Goal: Task Accomplishment & Management: Complete application form

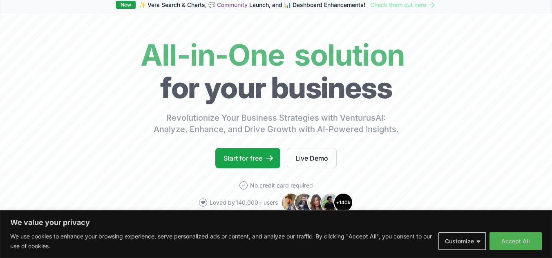
scroll to position [33, 0]
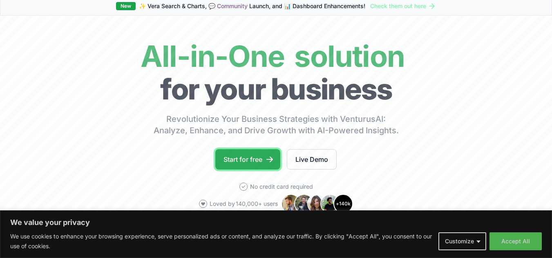
click at [255, 161] on link "Start for free" at bounding box center [247, 159] width 65 height 20
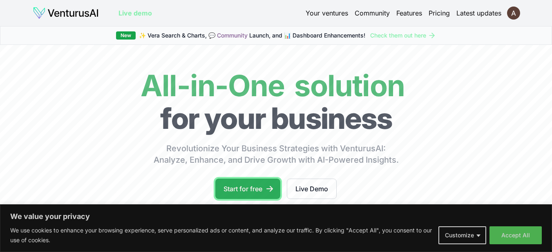
click at [253, 191] on link "Start for free" at bounding box center [247, 189] width 65 height 20
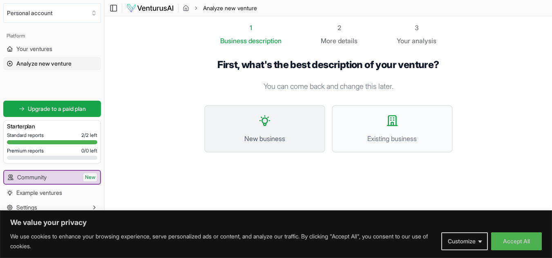
click at [287, 127] on button "New business" at bounding box center [264, 128] width 121 height 47
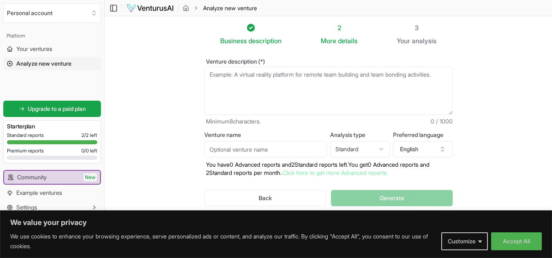
scroll to position [22, 0]
